Goal: Check status: Check status

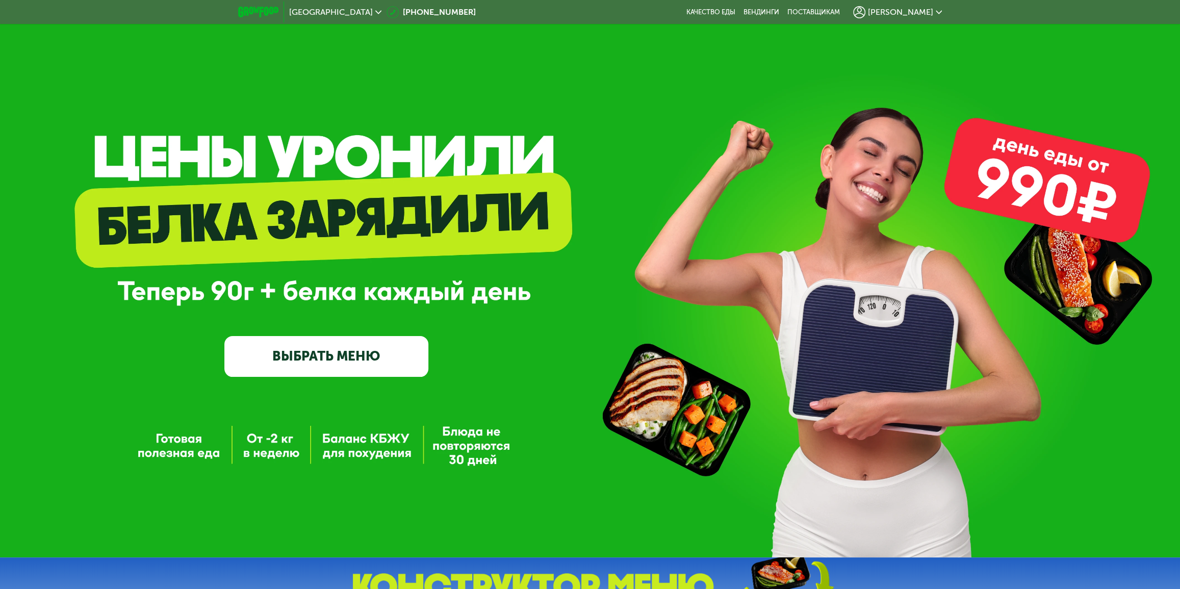
click at [905, 11] on span "[PERSON_NAME]" at bounding box center [900, 12] width 65 height 8
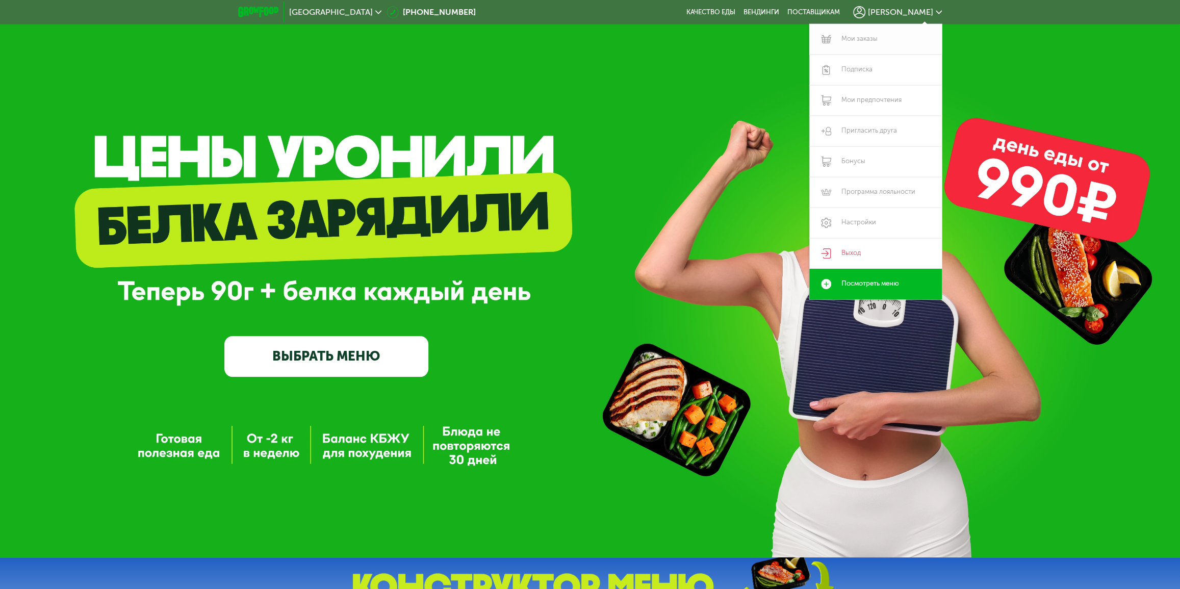
click at [846, 40] on link "Мои заказы" at bounding box center [875, 39] width 133 height 31
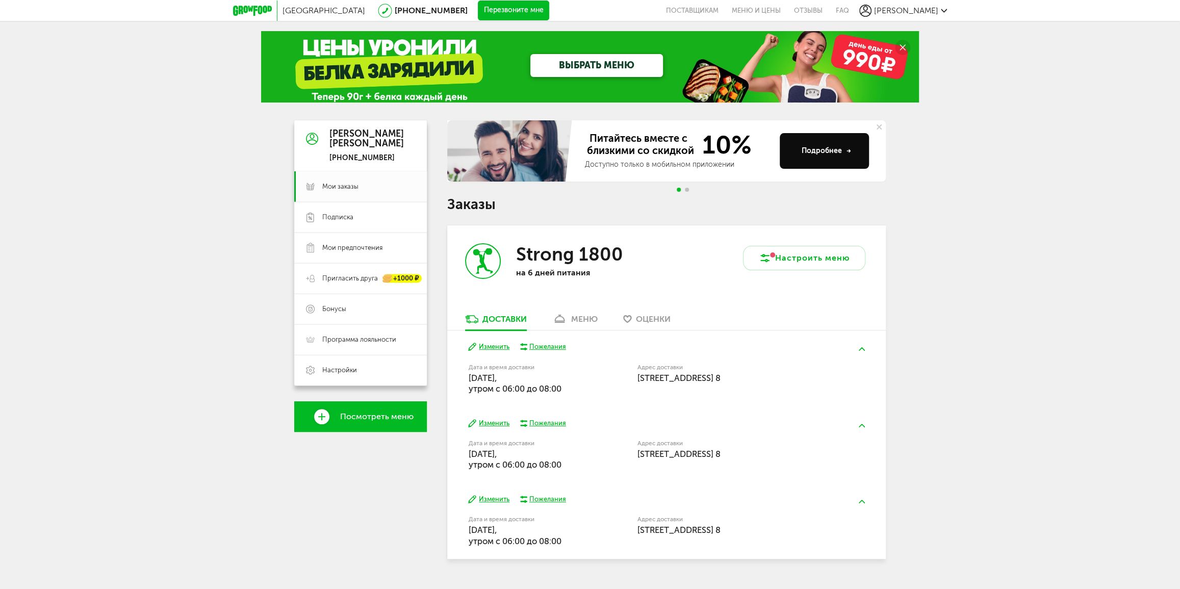
click at [563, 319] on icon at bounding box center [559, 319] width 15 height 9
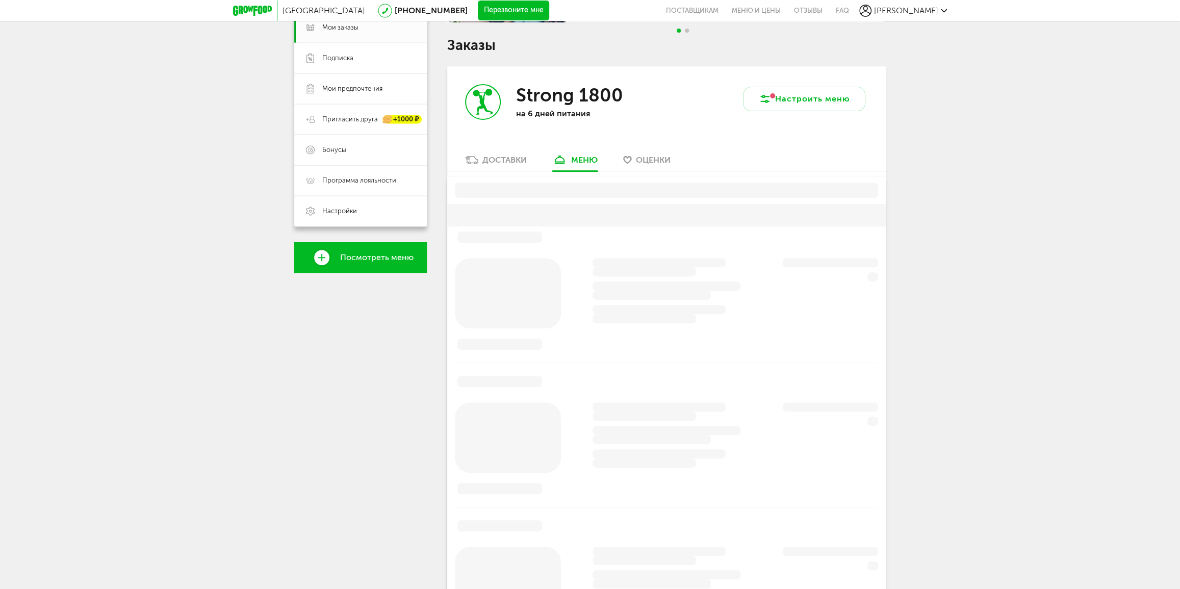
scroll to position [199, 0]
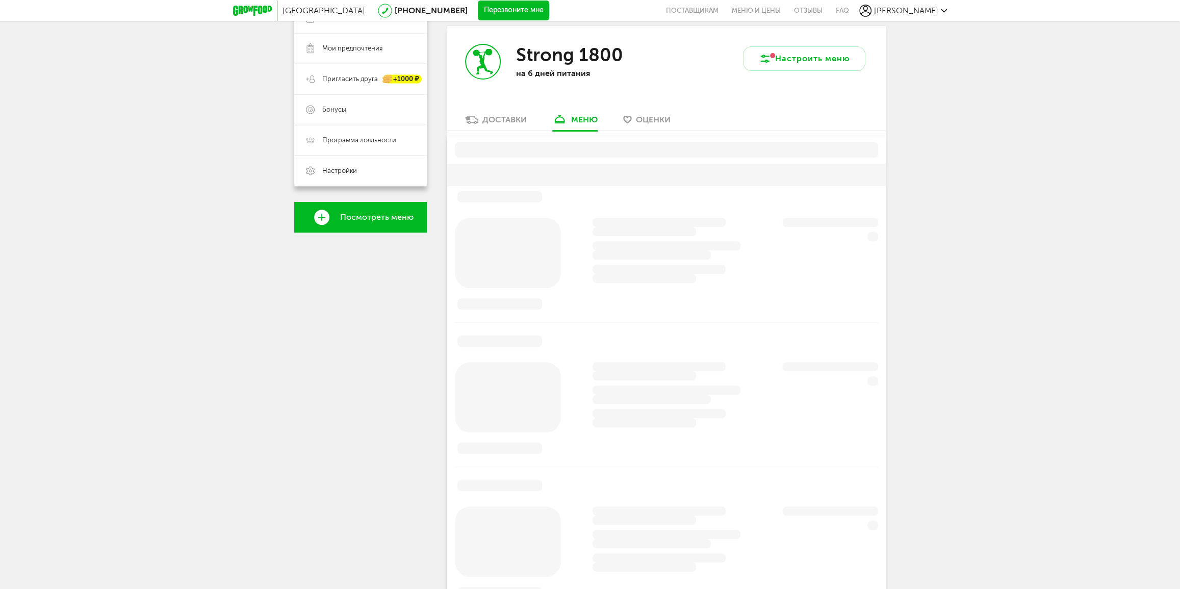
click at [507, 117] on div "Доставки" at bounding box center [504, 120] width 44 height 10
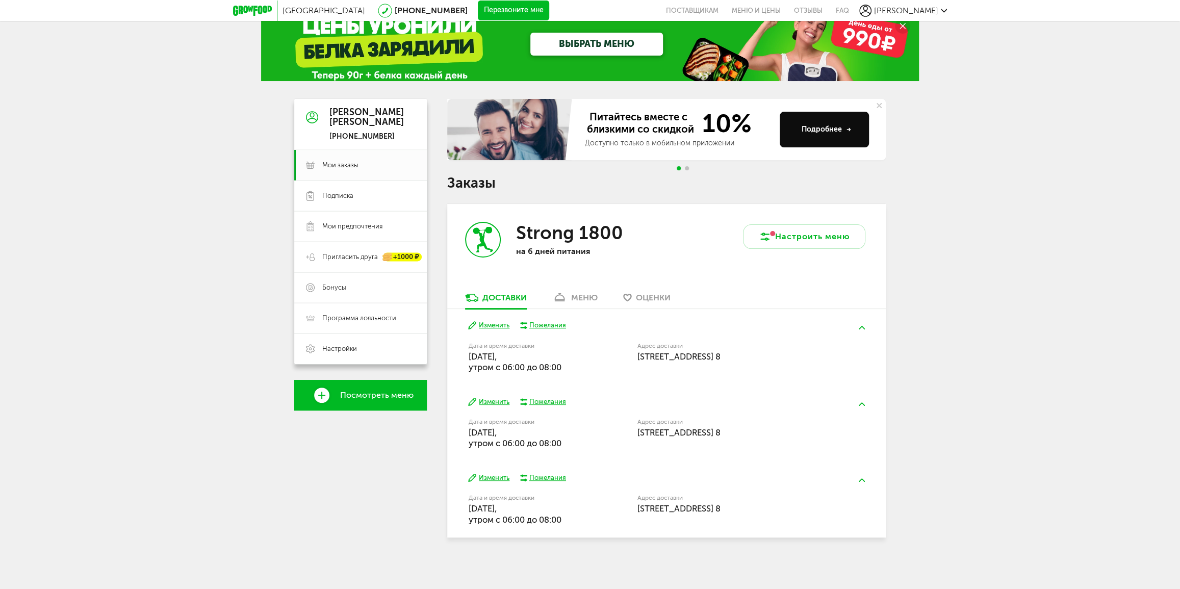
scroll to position [21, 0]
click at [569, 292] on link "меню" at bounding box center [575, 300] width 56 height 16
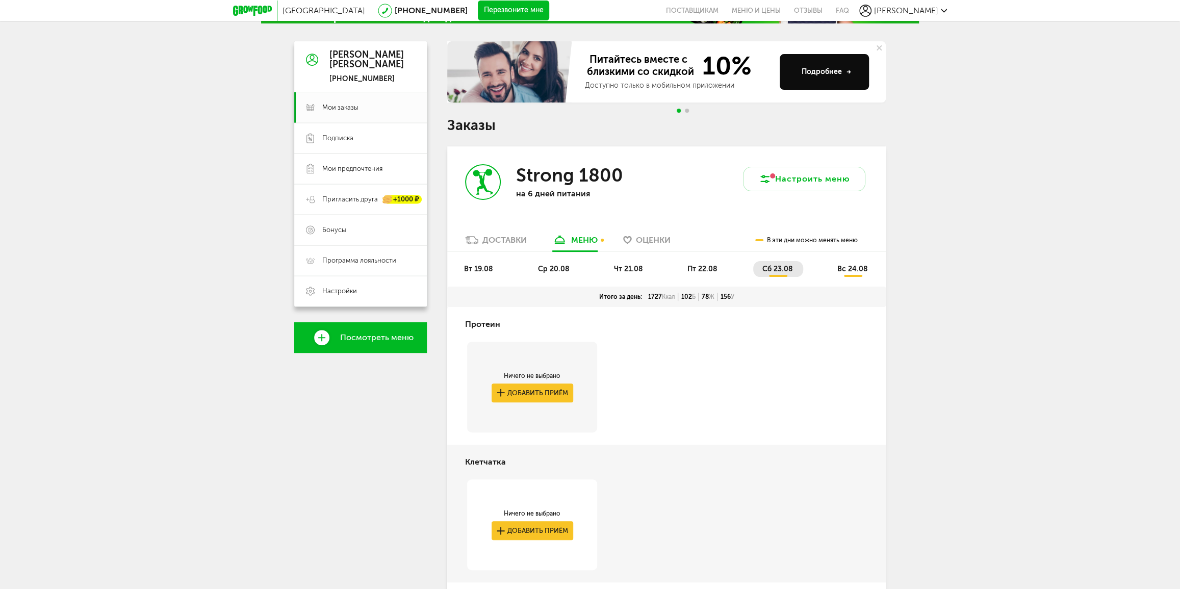
scroll to position [14, 0]
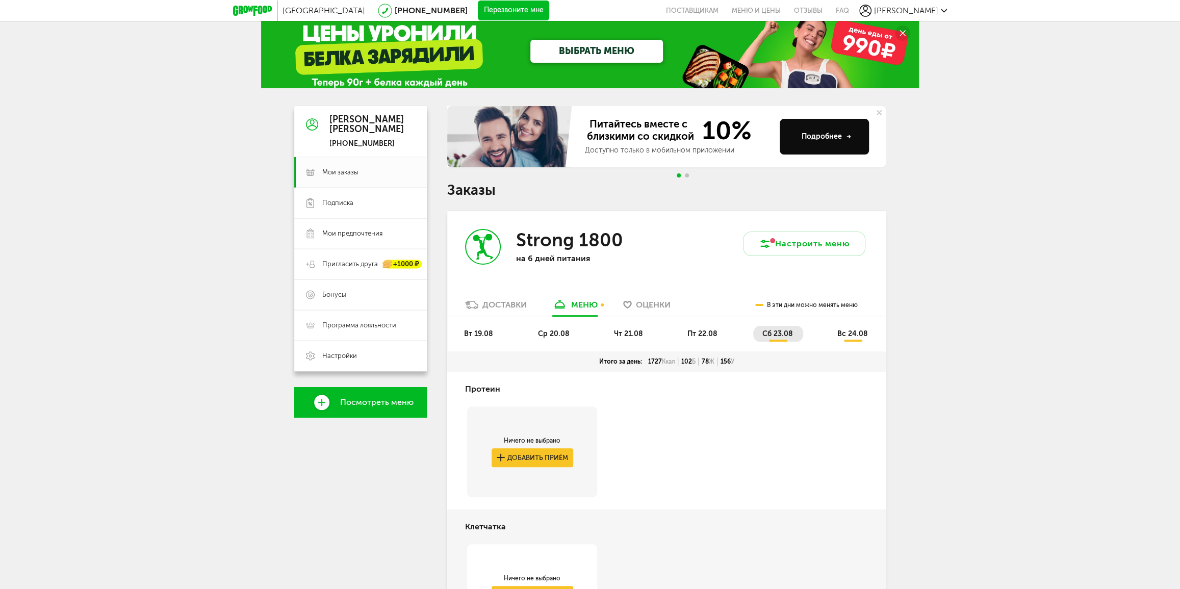
click at [837, 337] on li "вс 24.08" at bounding box center [853, 334] width 50 height 16
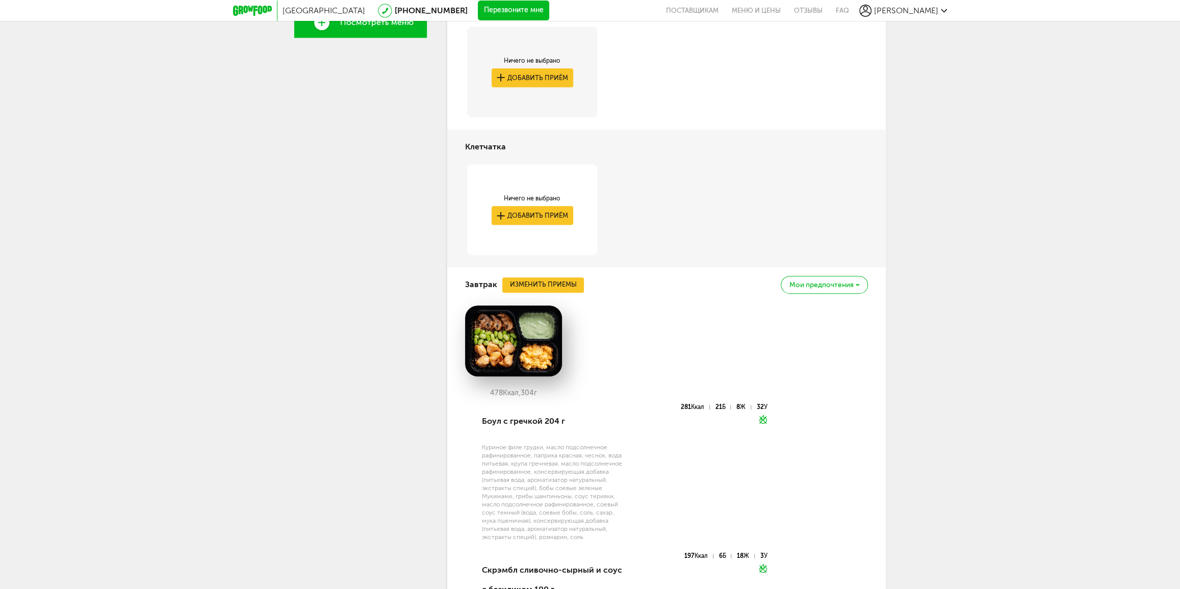
scroll to position [478, 0]
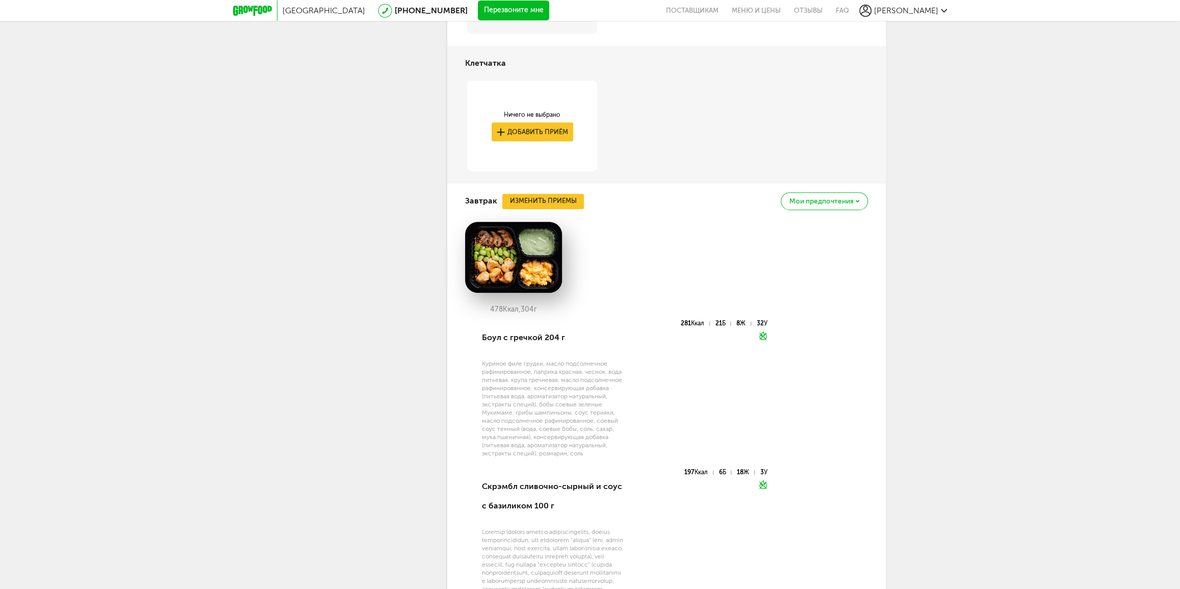
click at [809, 198] on span "Мои предпочтения" at bounding box center [821, 201] width 64 height 7
click at [828, 434] on div "478 Ккал, 304 г Боул с гречкой 204 г Куриное филе грудки, масло подсолнечное ра…" at bounding box center [666, 462] width 403 height 481
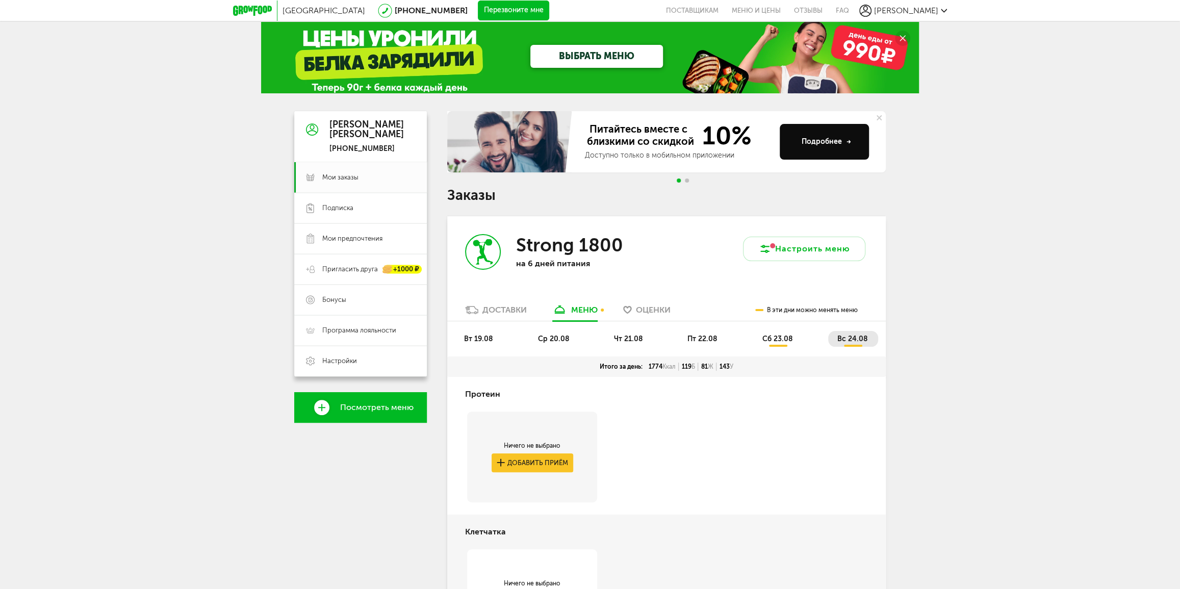
scroll to position [0, 0]
